Goal: Task Accomplishment & Management: Use online tool/utility

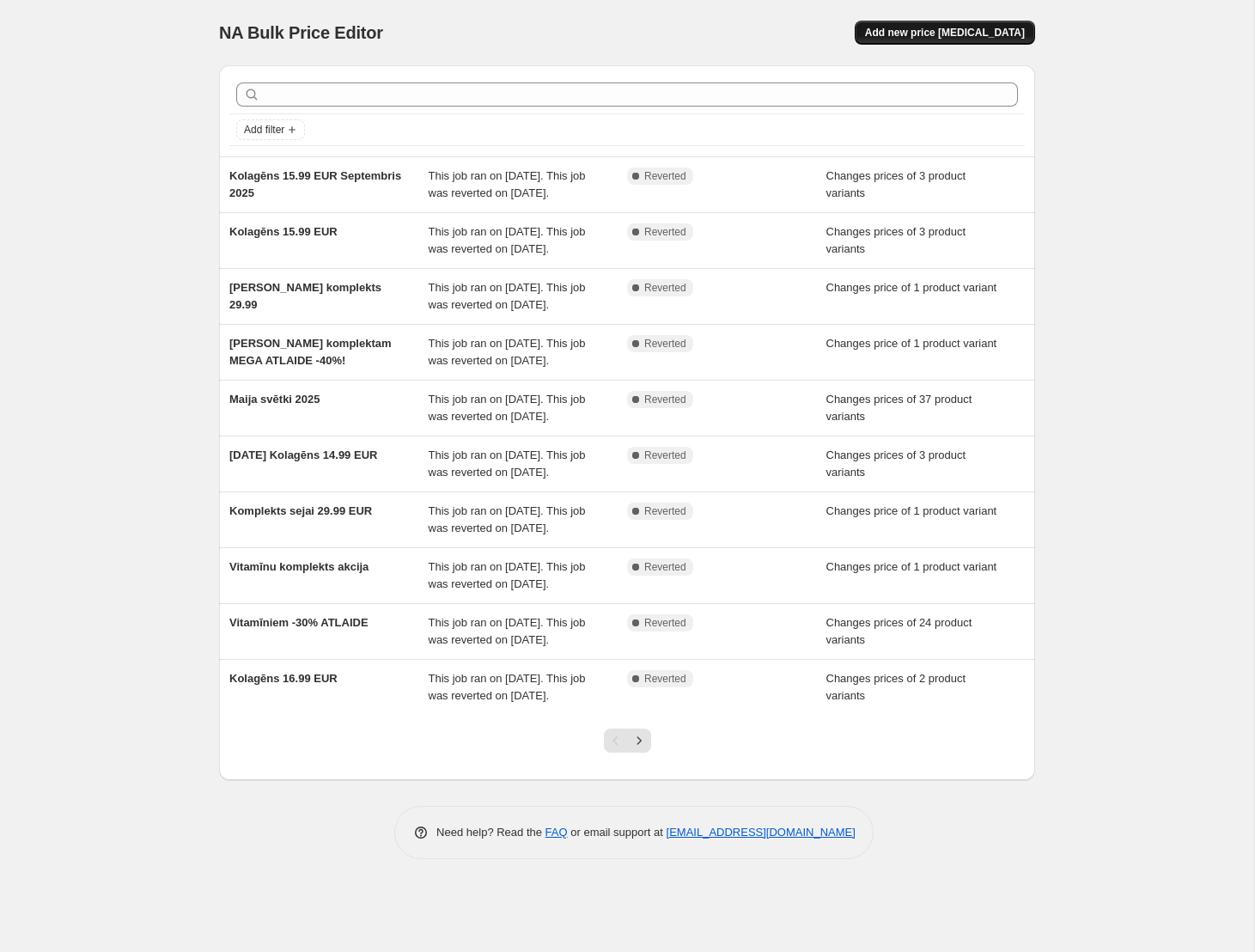
click at [959, 31] on span "Add new price [MEDICAL_DATA]" at bounding box center [945, 32] width 159 height 14
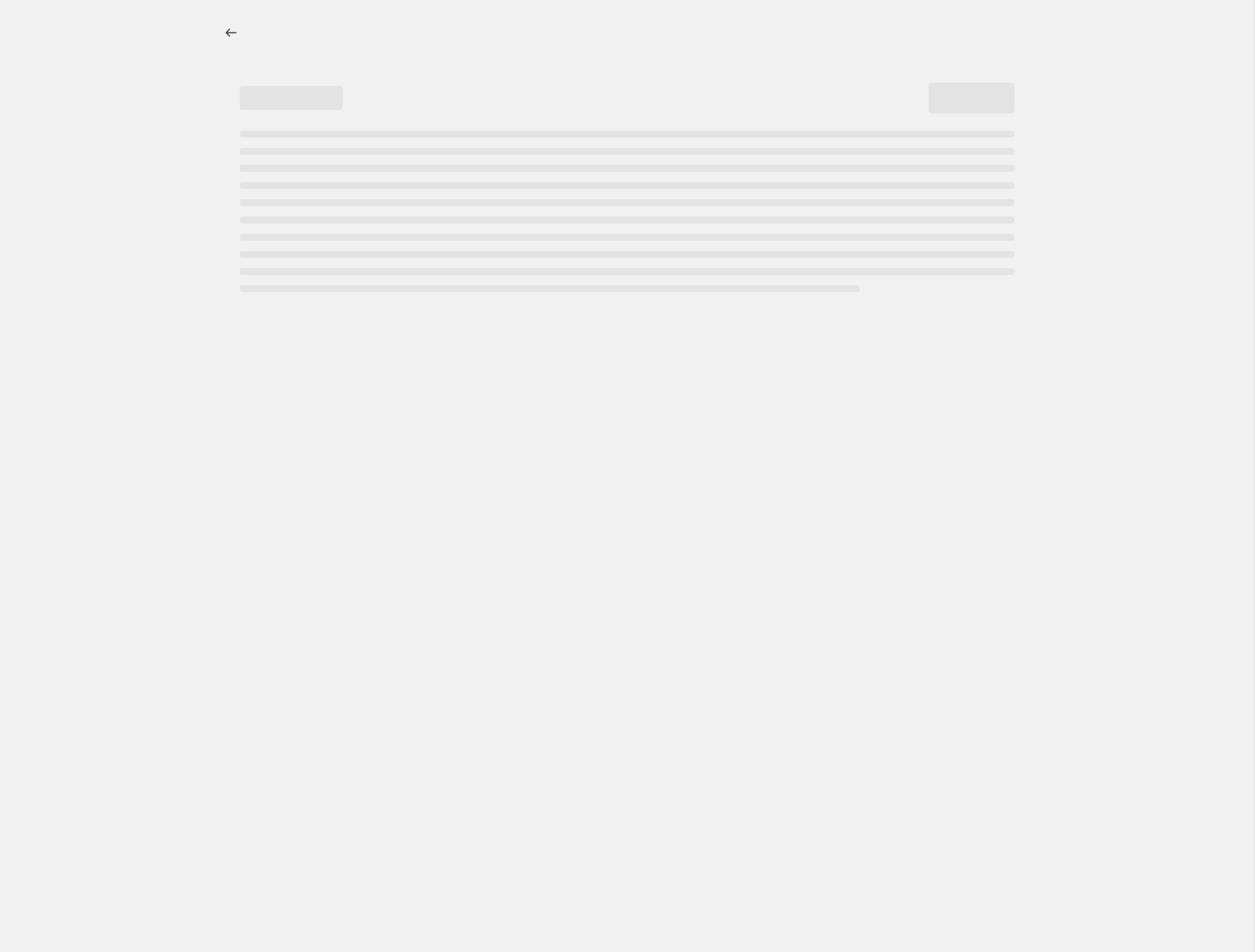
select select "percentage"
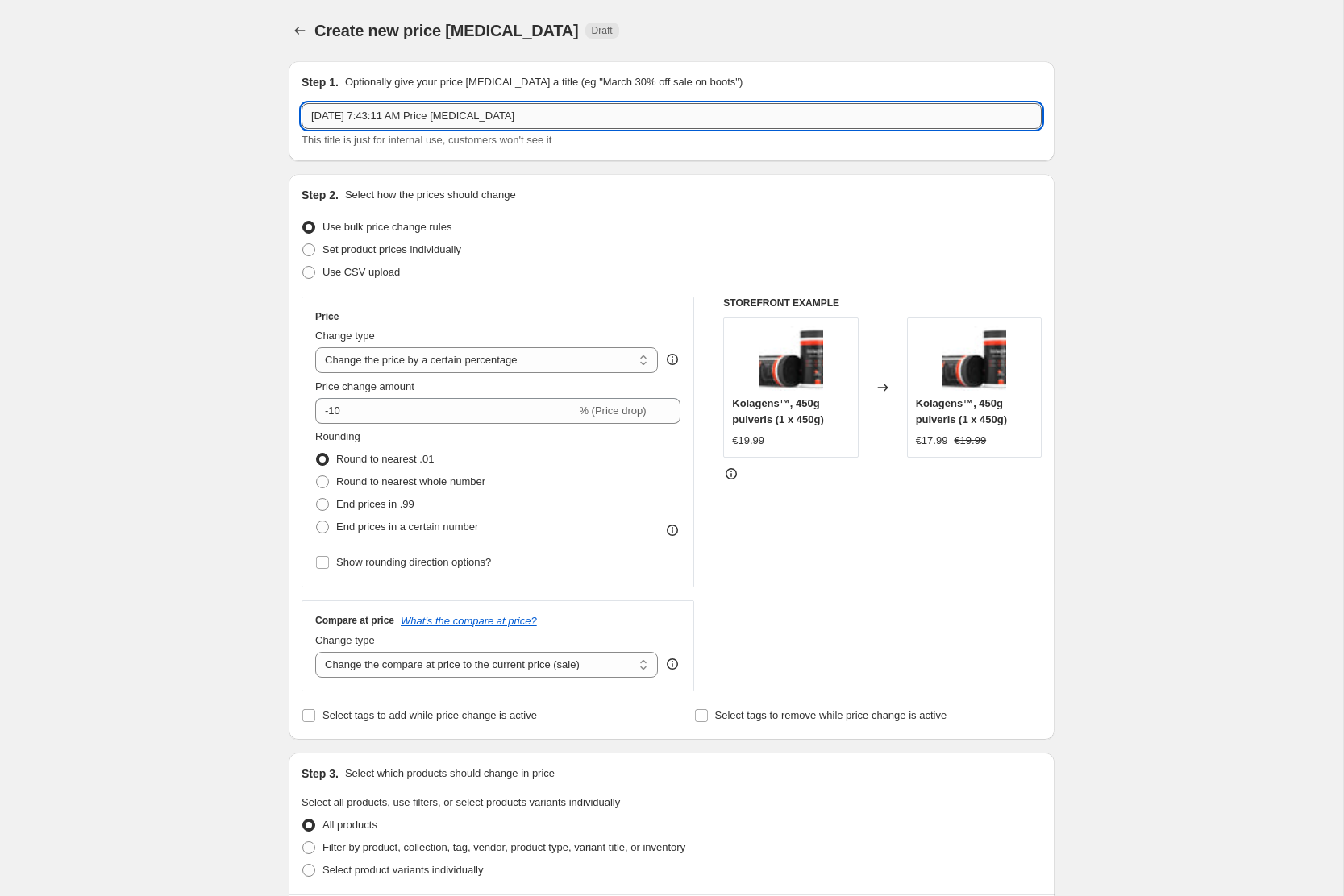
click at [470, 109] on input "Oct 9, 2025, 7:43:11 AM Price change job" at bounding box center [671, 116] width 740 height 25
type input "Kolagēns 3 x 49.95 EUR"
click at [309, 253] on span at bounding box center [309, 250] width 13 height 13
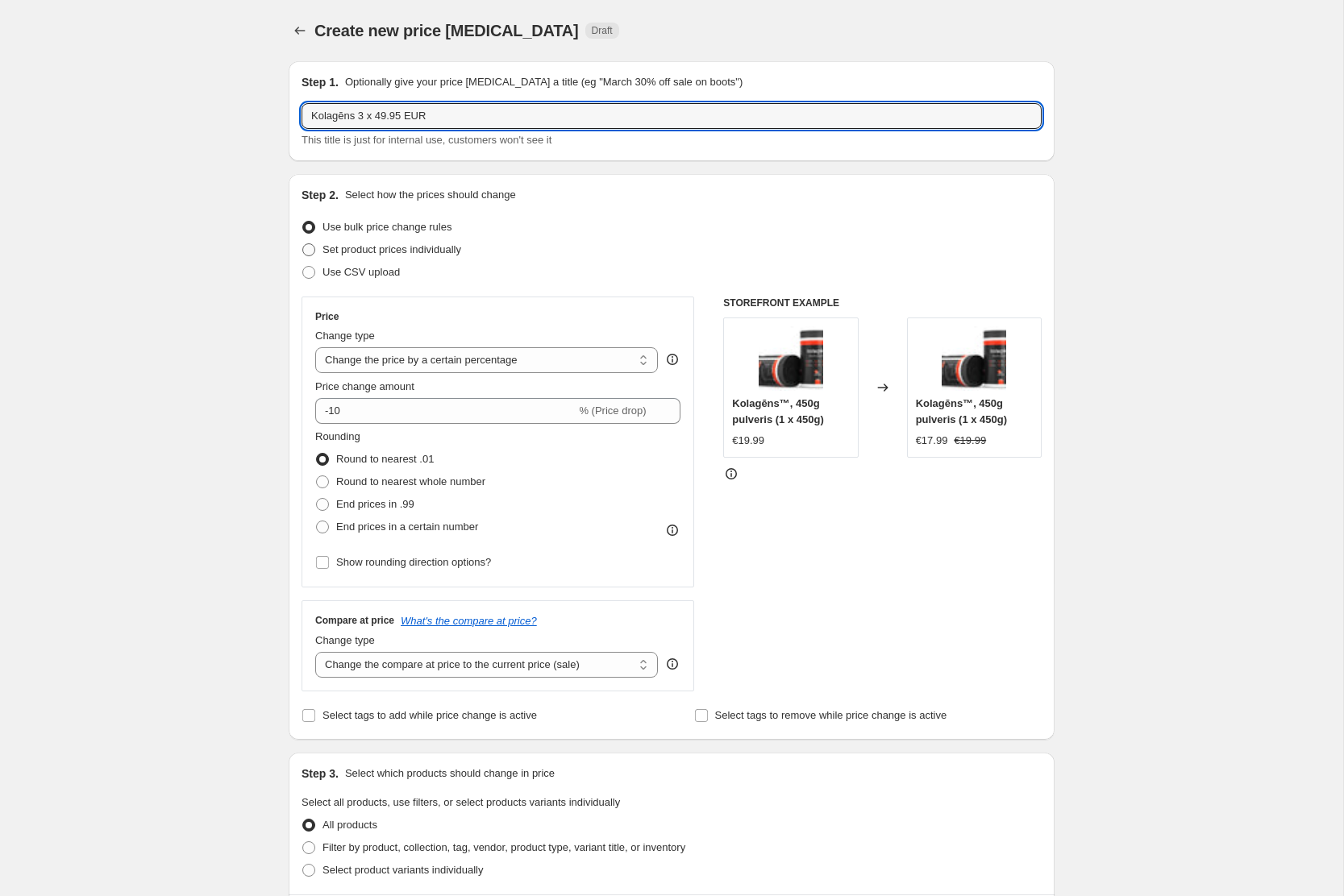
click at [303, 244] on input "Set product prices individually" at bounding box center [302, 243] width 1 height 1
radio input "true"
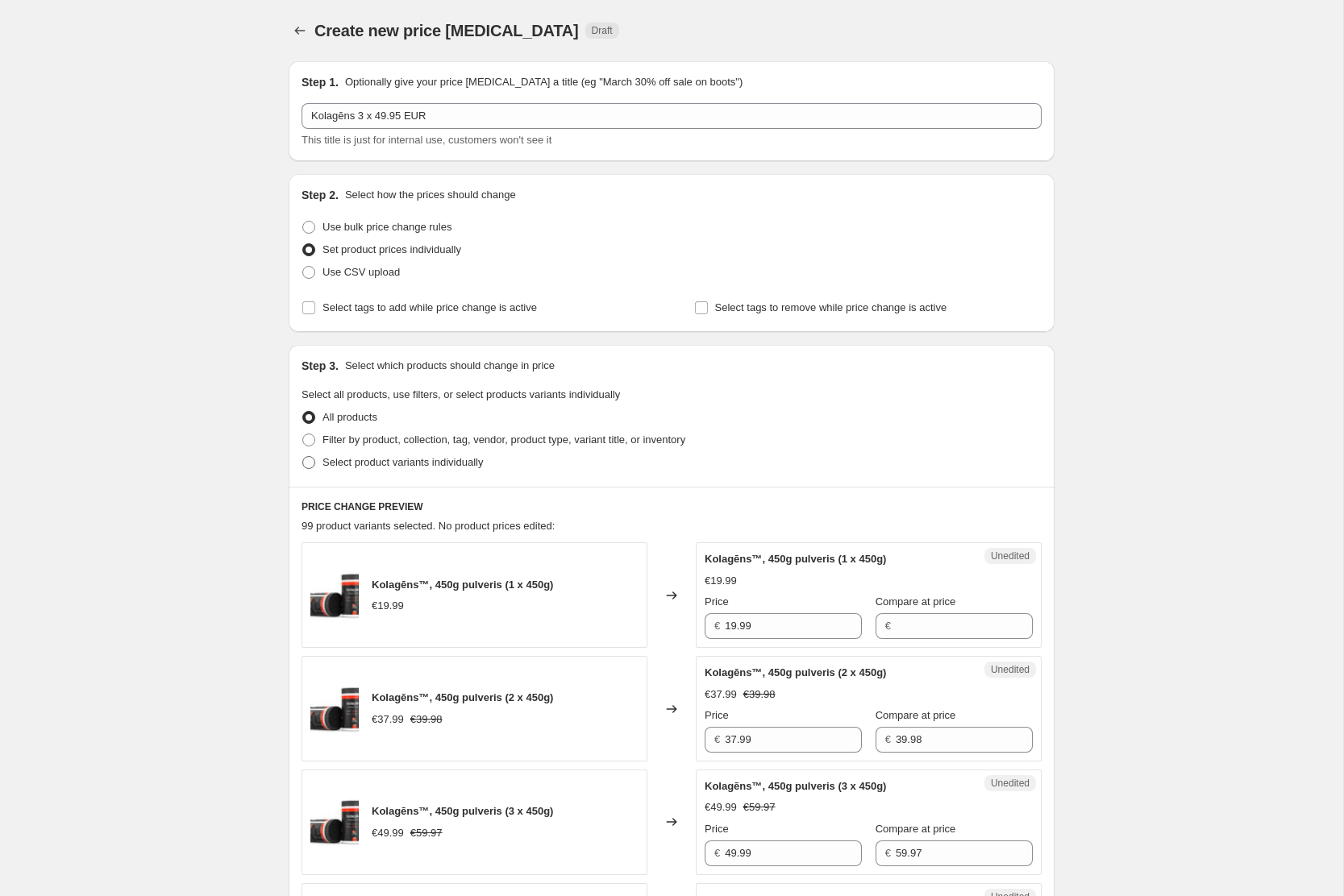
click at [305, 470] on label "Select product variants individually" at bounding box center [392, 462] width 182 height 22
click at [303, 457] on input "Select product variants individually" at bounding box center [302, 456] width 1 height 1
radio input "true"
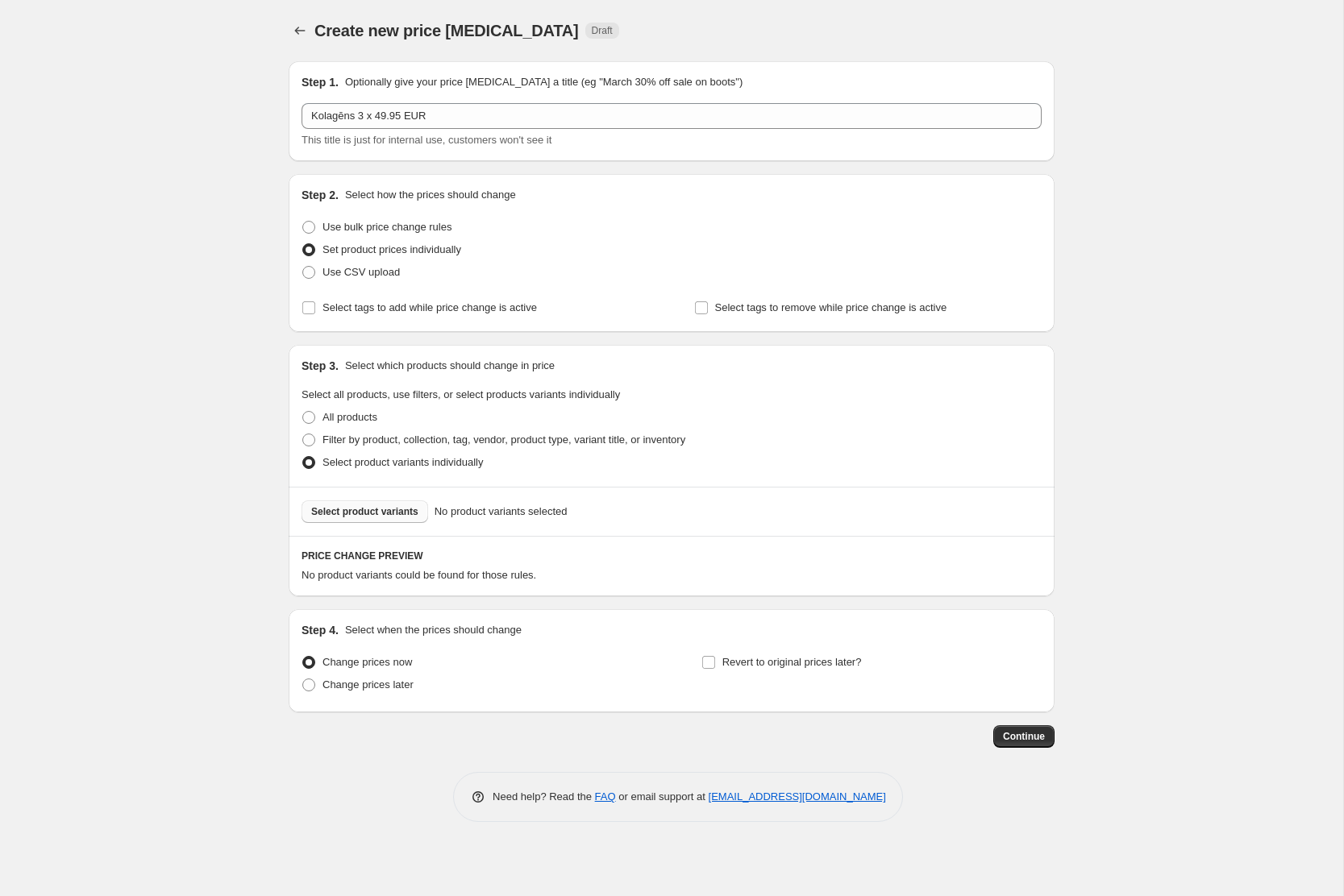
click at [365, 514] on span "Select product variants" at bounding box center [365, 512] width 107 height 13
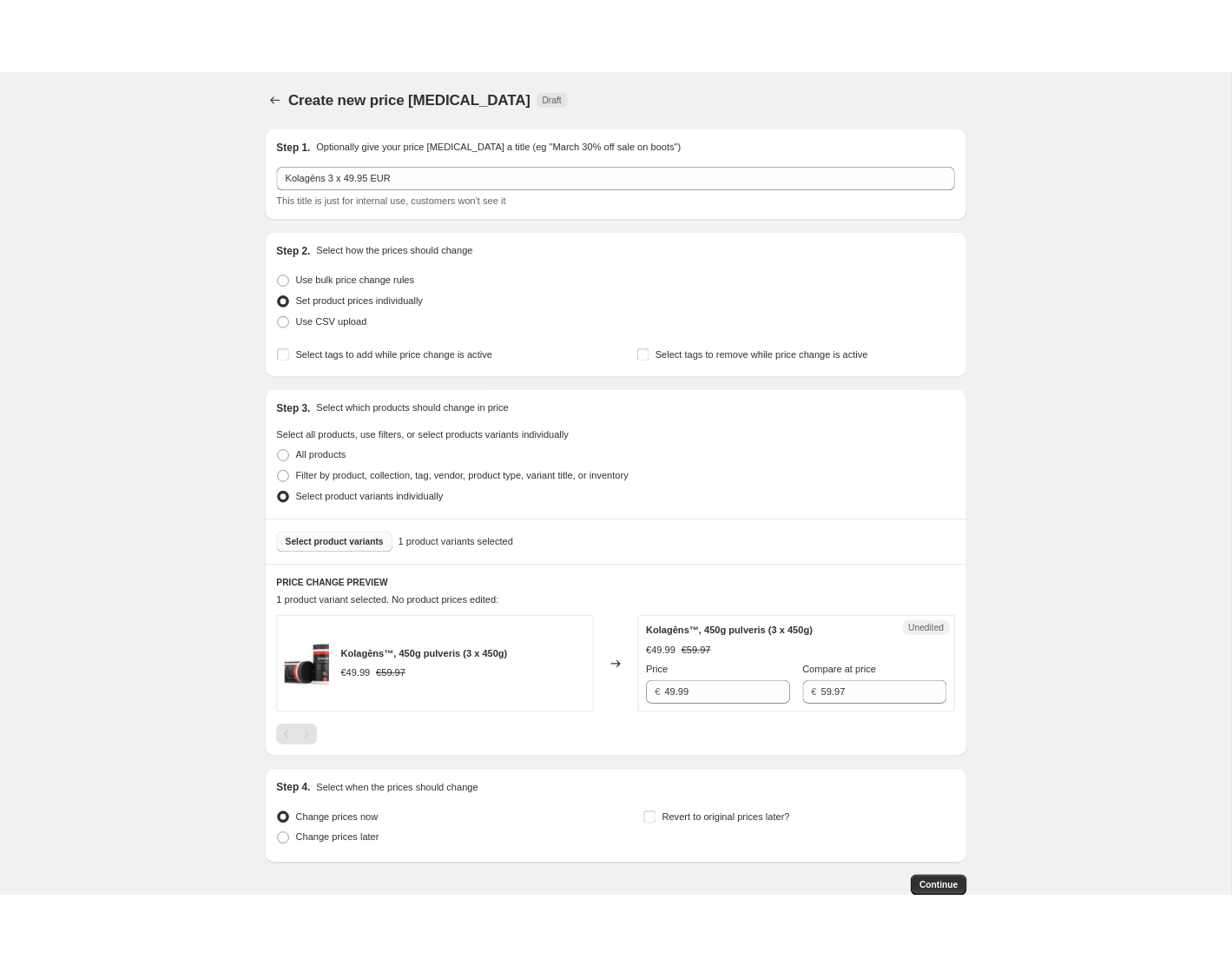
scroll to position [107, 0]
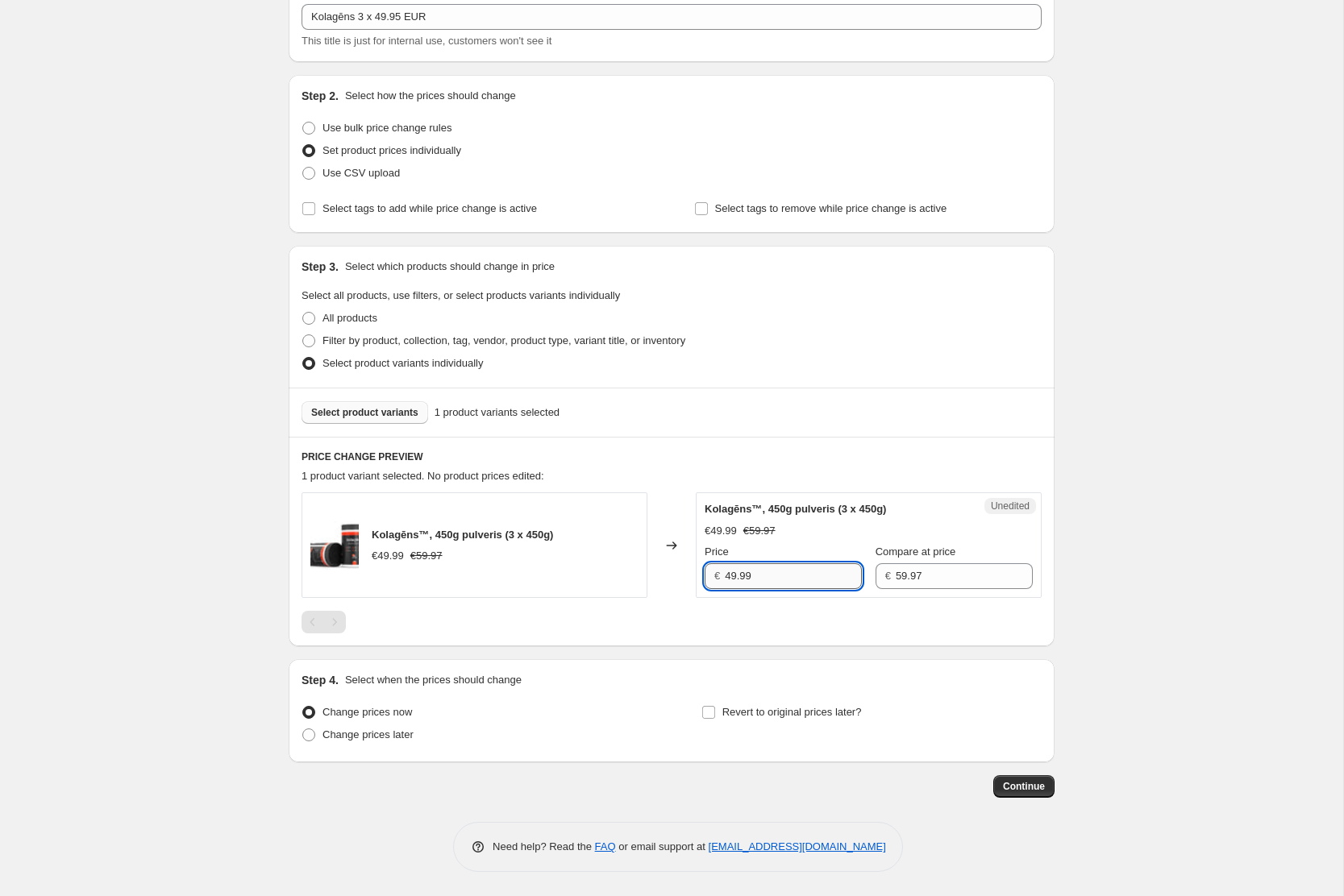
click at [766, 576] on input "49.99" at bounding box center [793, 576] width 137 height 25
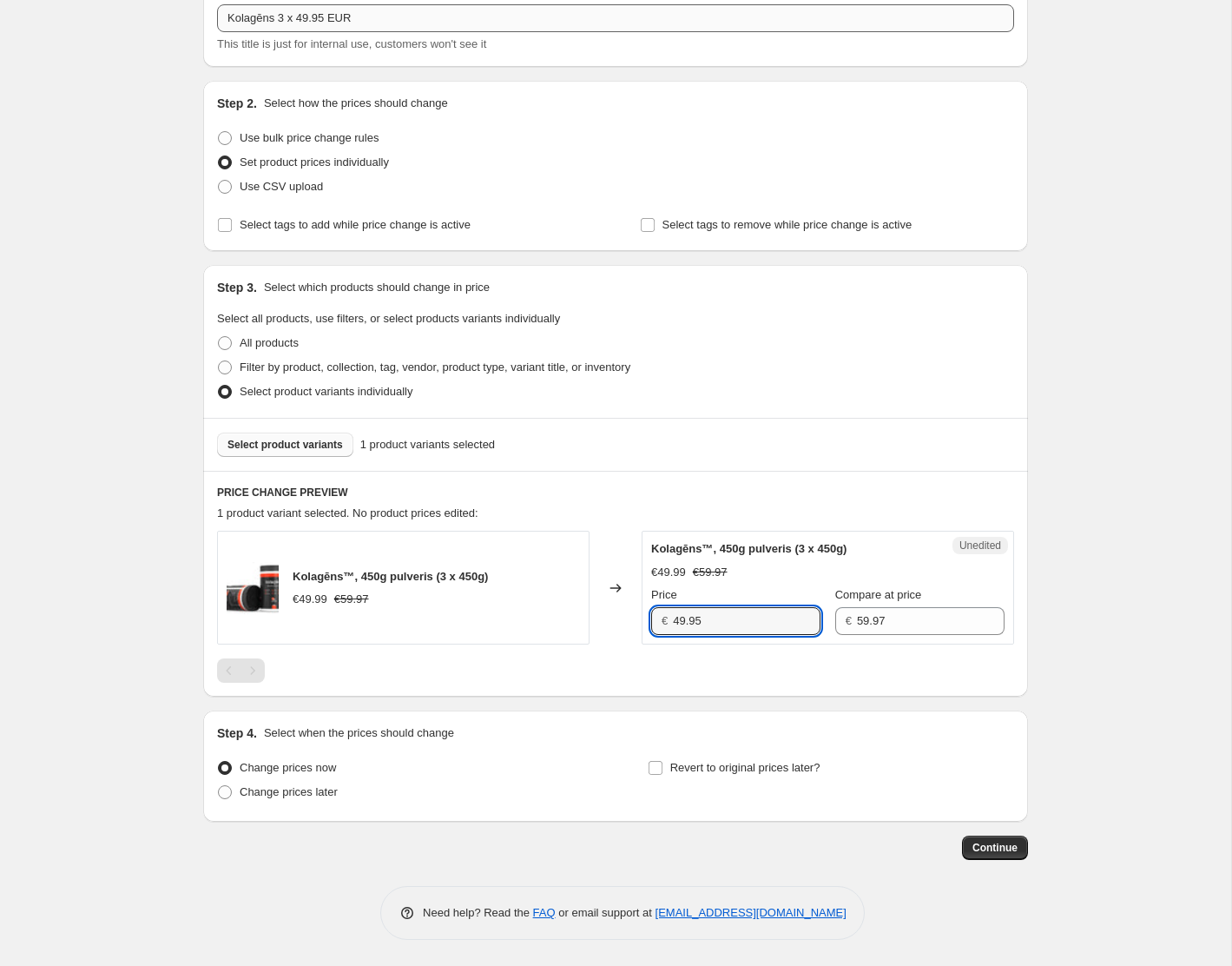
type input "49.95"
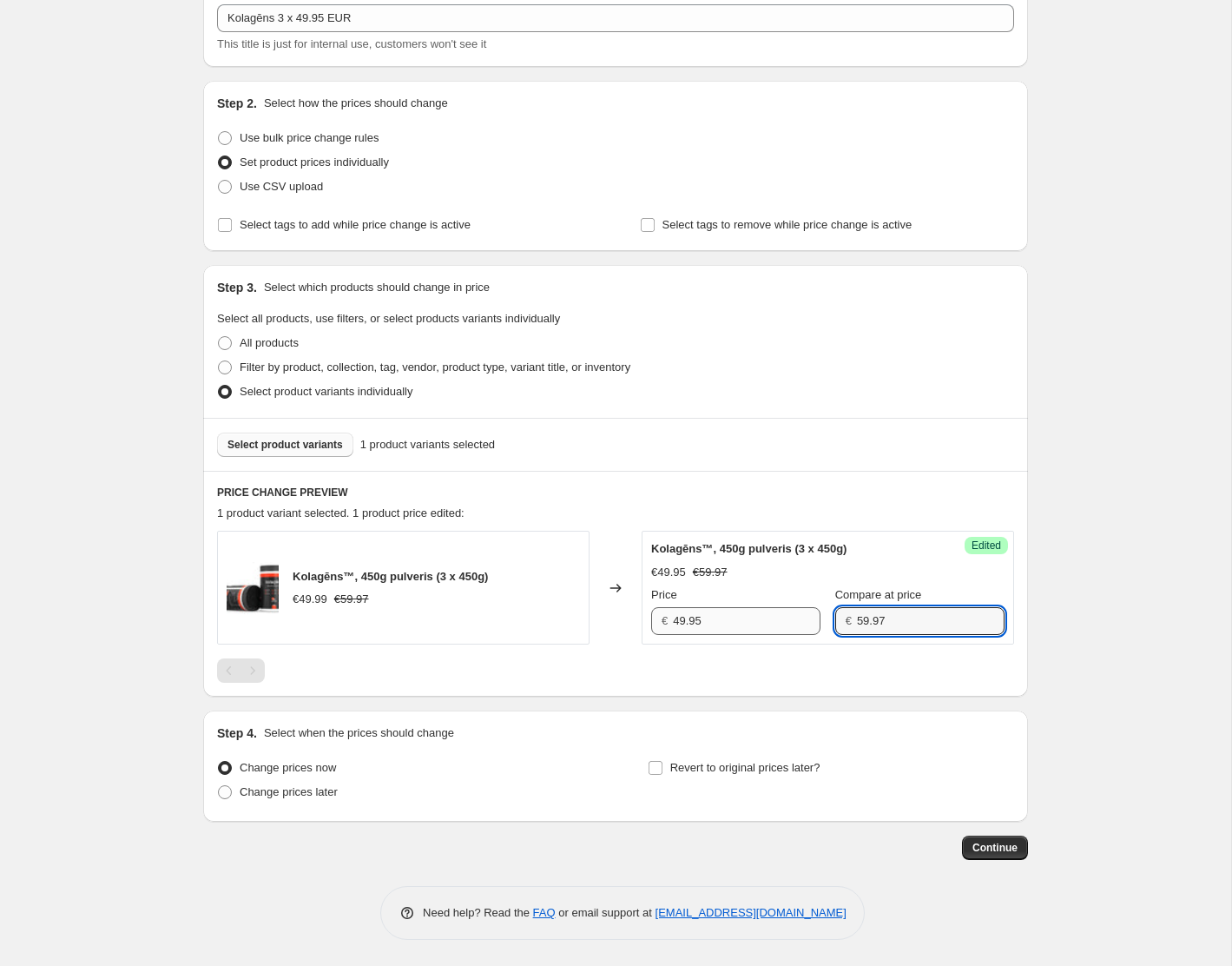
drag, startPoint x: 884, startPoint y: 623, endPoint x: 789, endPoint y: 614, distance: 95.4
click at [789, 614] on div "Price € 49.95 Compare at price € 59.97" at bounding box center [828, 610] width 353 height 49
type input "4"
type input "79.95"
click at [759, 669] on div at bounding box center [615, 670] width 797 height 24
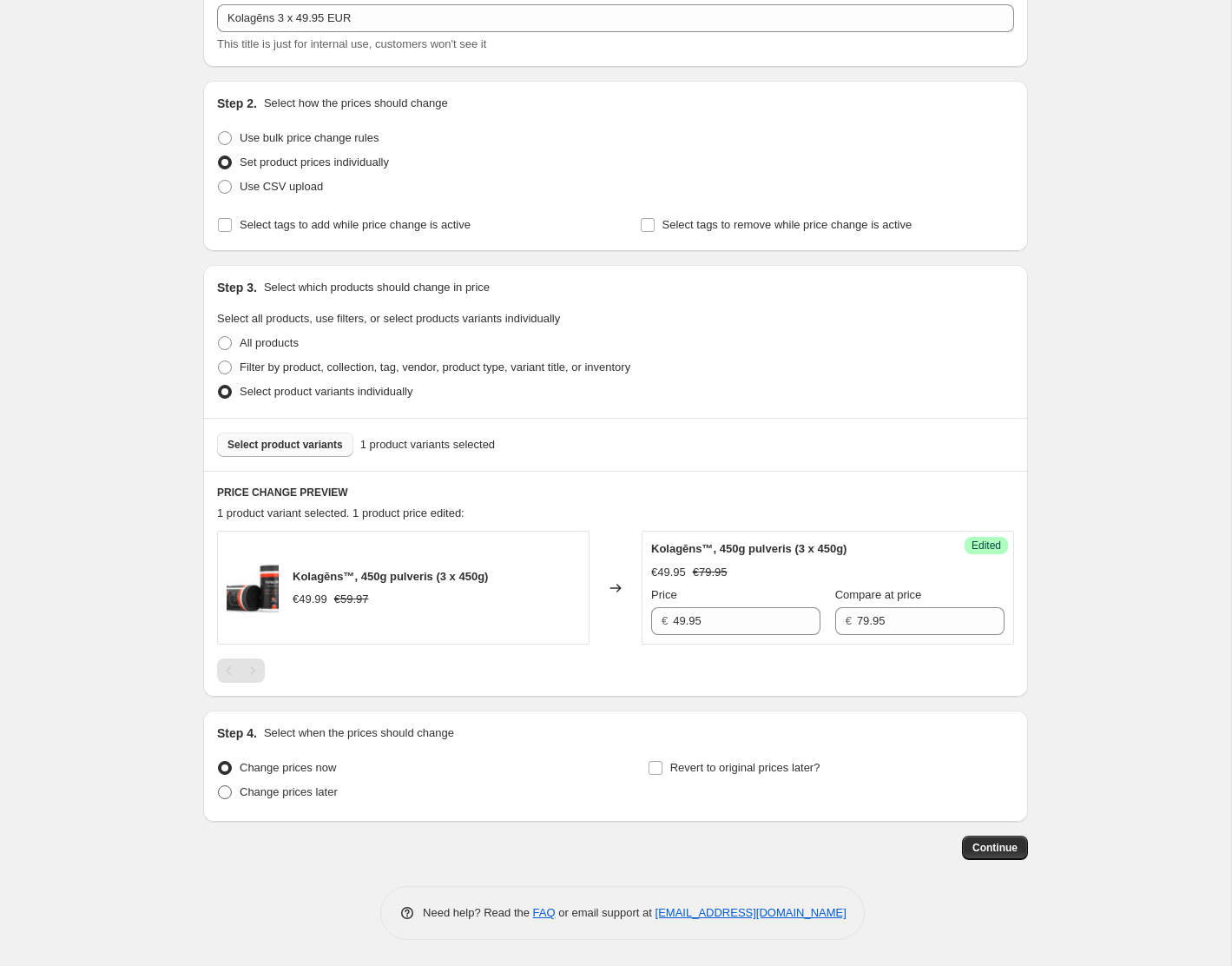
drag, startPoint x: 223, startPoint y: 793, endPoint x: 249, endPoint y: 796, distance: 26.2
click at [223, 794] on span at bounding box center [225, 792] width 14 height 14
click at [219, 786] on input "Change prices later" at bounding box center [218, 785] width 1 height 1
radio input "true"
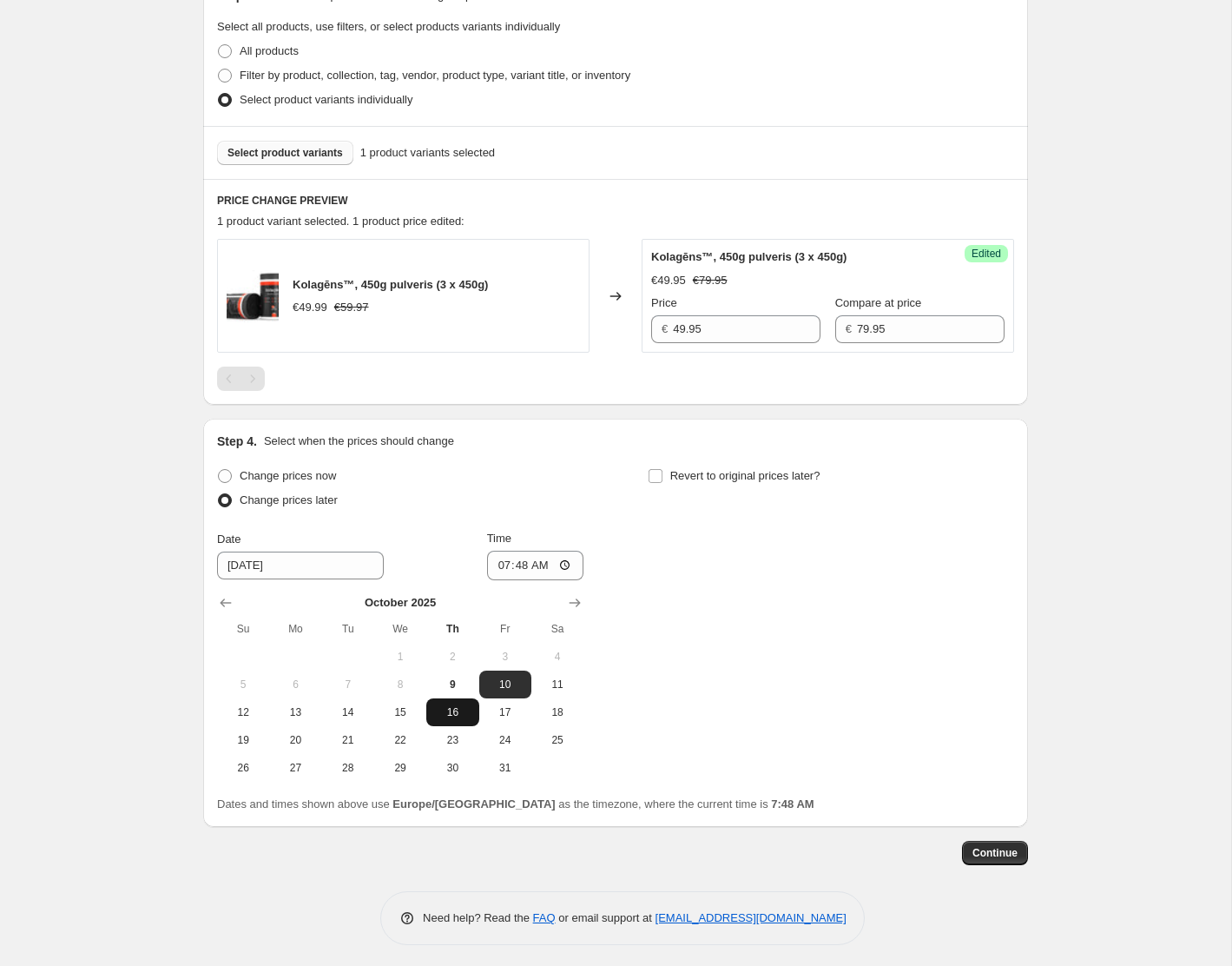
scroll to position [404, 0]
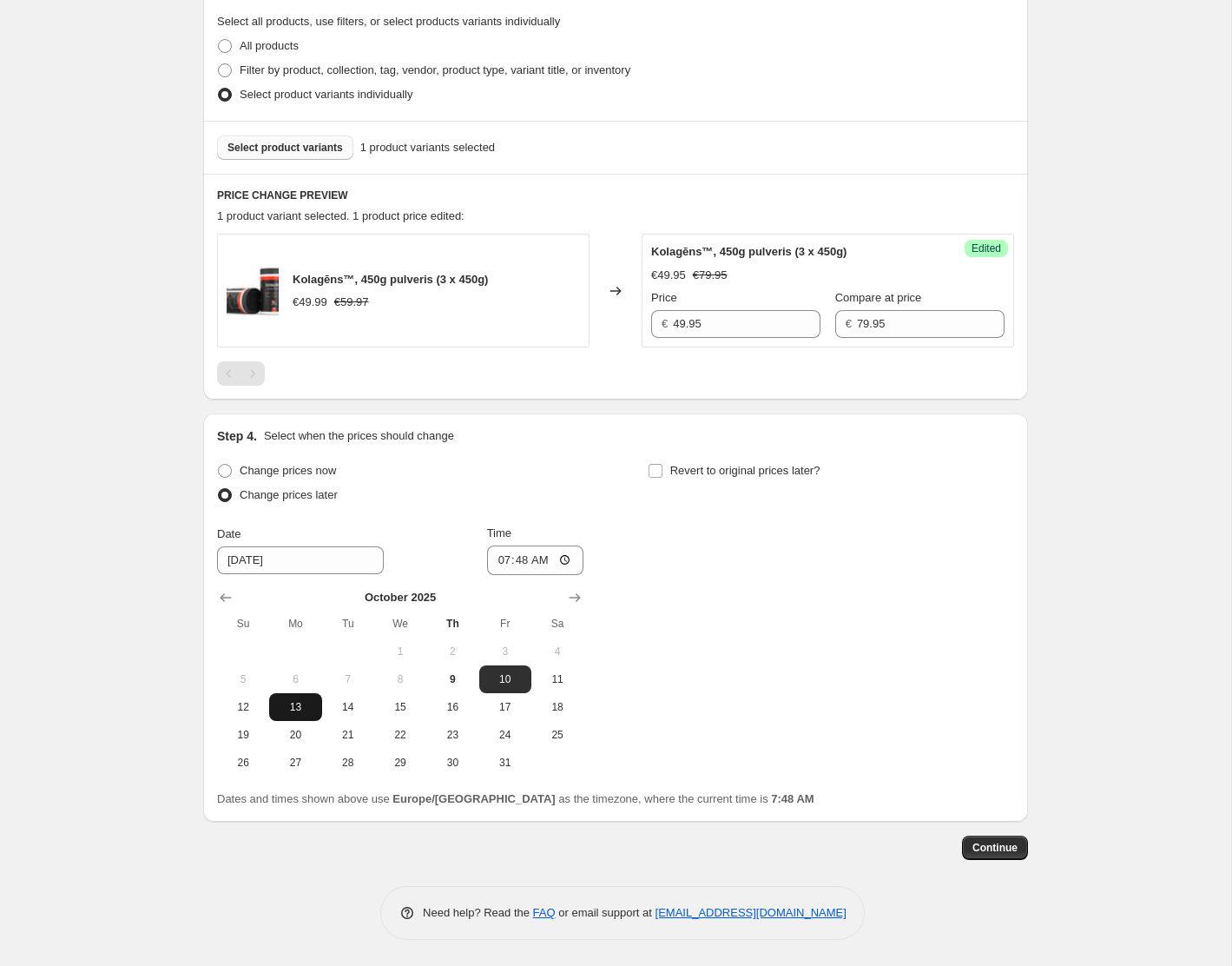
click at [296, 710] on span "13" at bounding box center [295, 707] width 38 height 14
type input "10/13/2025"
click at [522, 563] on input "07:48" at bounding box center [535, 560] width 97 height 29
type input "23:59"
click at [659, 468] on input "Revert to original prices later?" at bounding box center [656, 471] width 14 height 14
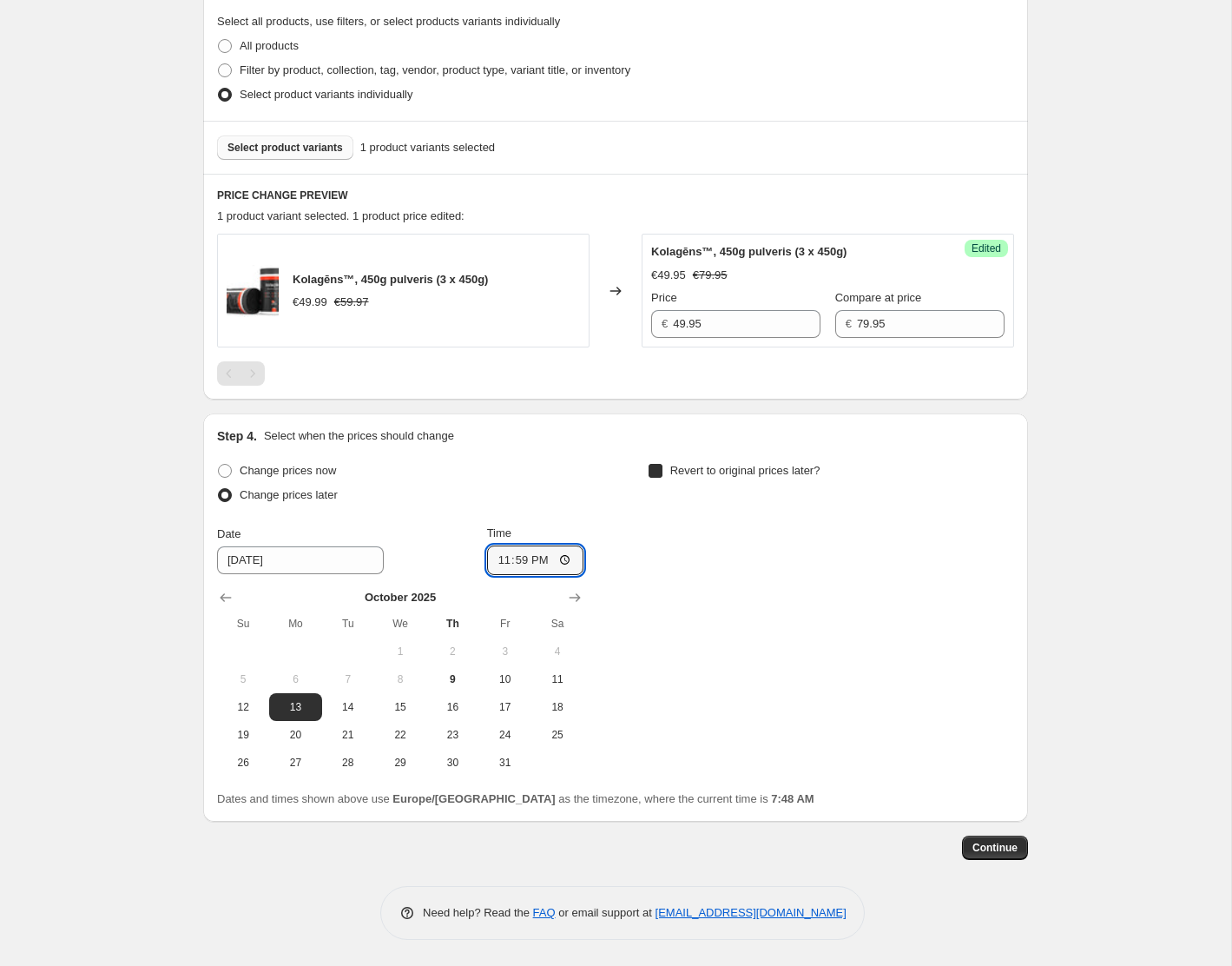
checkbox input "true"
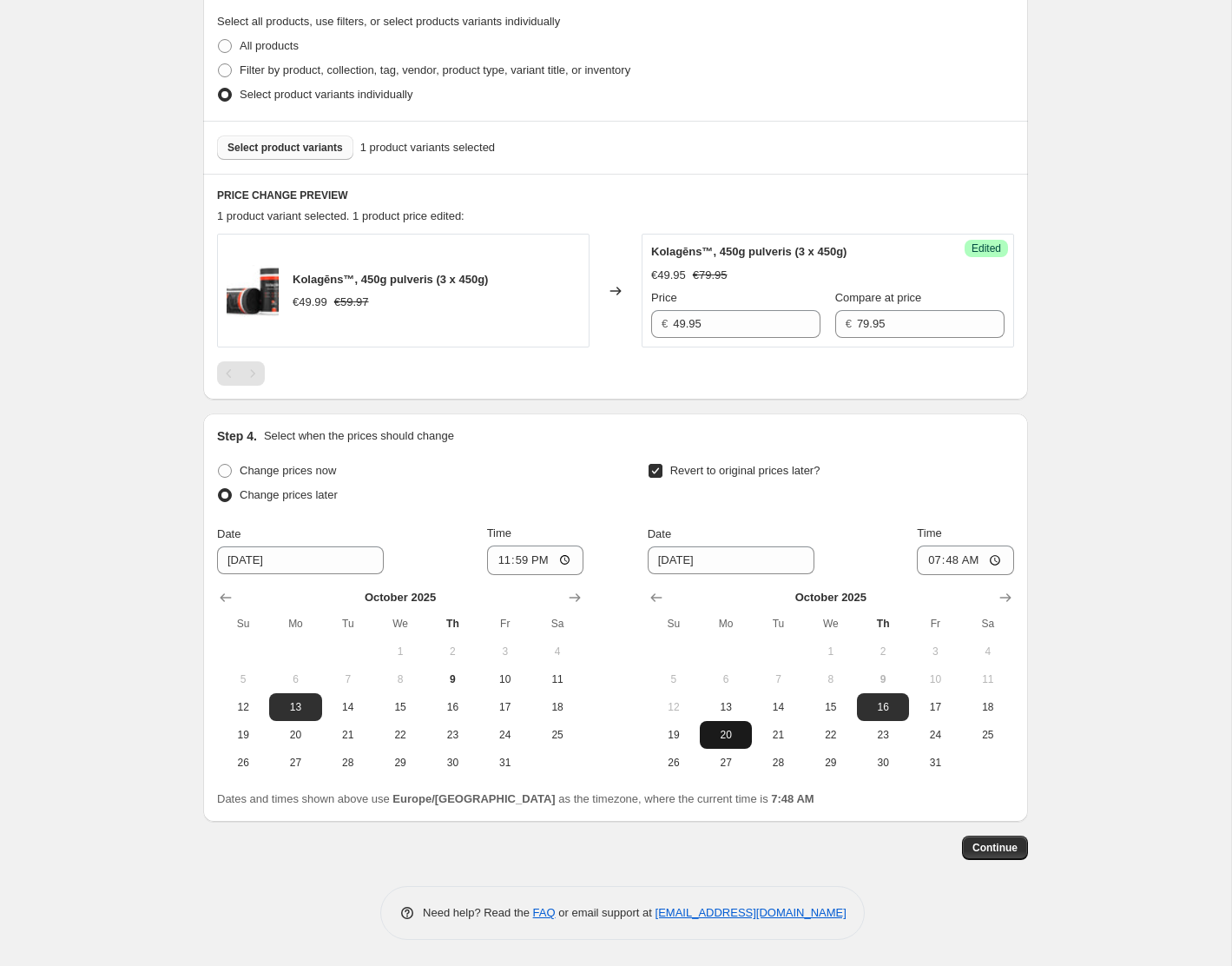
click at [726, 723] on button "20" at bounding box center [726, 734] width 52 height 27
type input "10/20/2025"
click at [951, 559] on input "07:48" at bounding box center [966, 560] width 97 height 29
click at [977, 558] on input "23:48" at bounding box center [966, 560] width 97 height 29
type input "23:59"
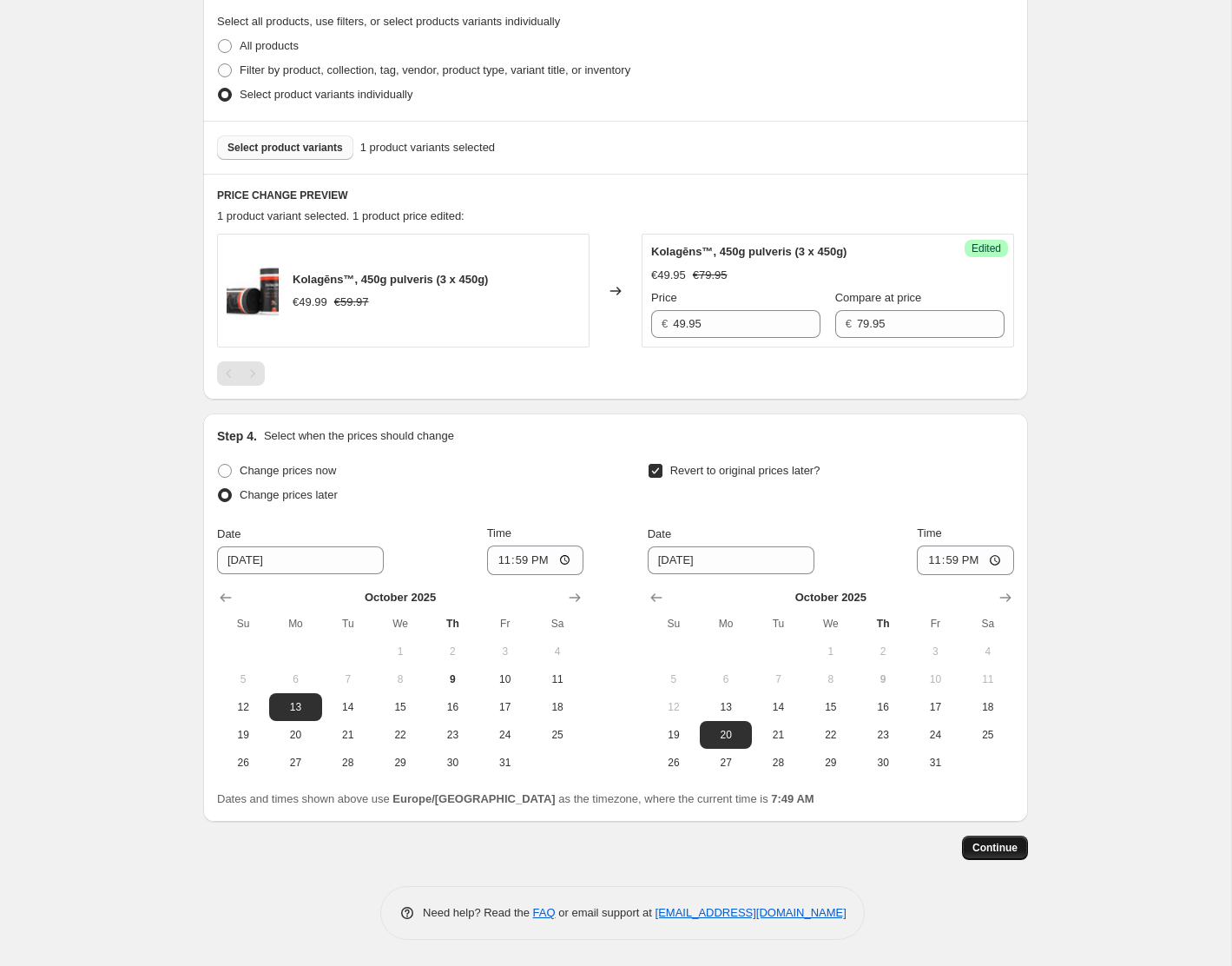
click at [984, 853] on span "Continue" at bounding box center [995, 848] width 45 height 14
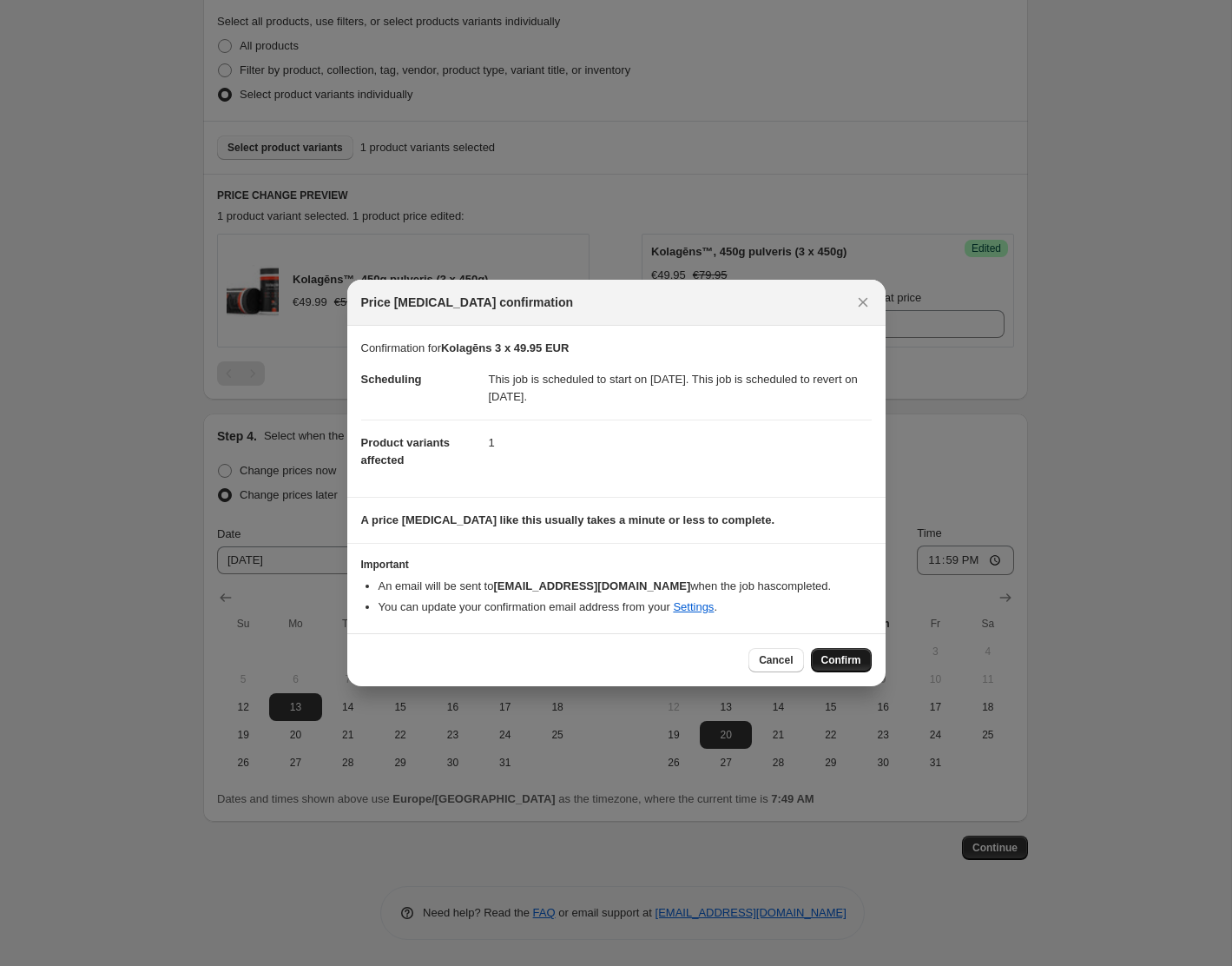
click at [843, 658] on span "Confirm" at bounding box center [841, 661] width 40 height 14
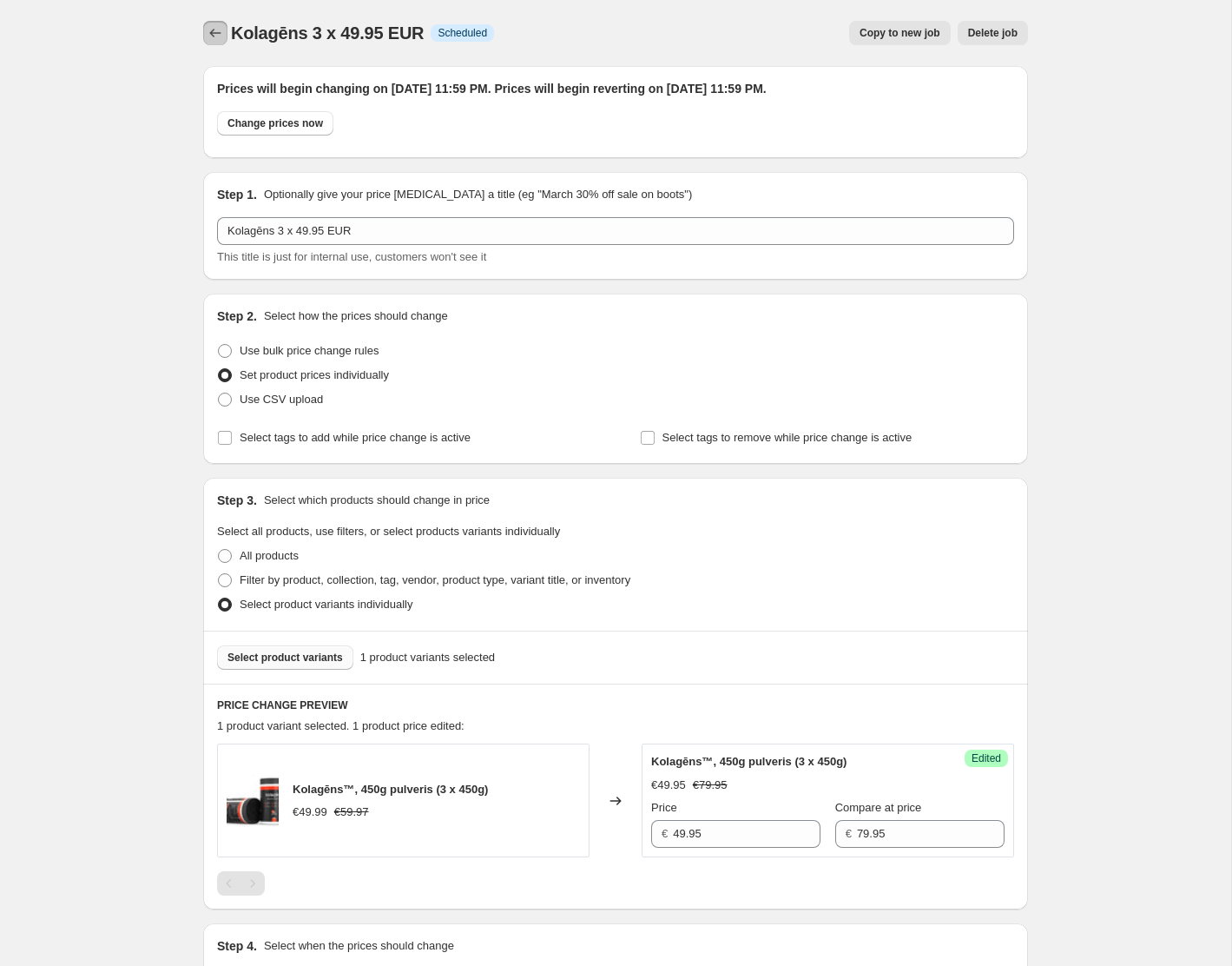
click at [216, 34] on icon "Price change jobs" at bounding box center [216, 33] width 18 height 18
